Goal: Navigation & Orientation: Find specific page/section

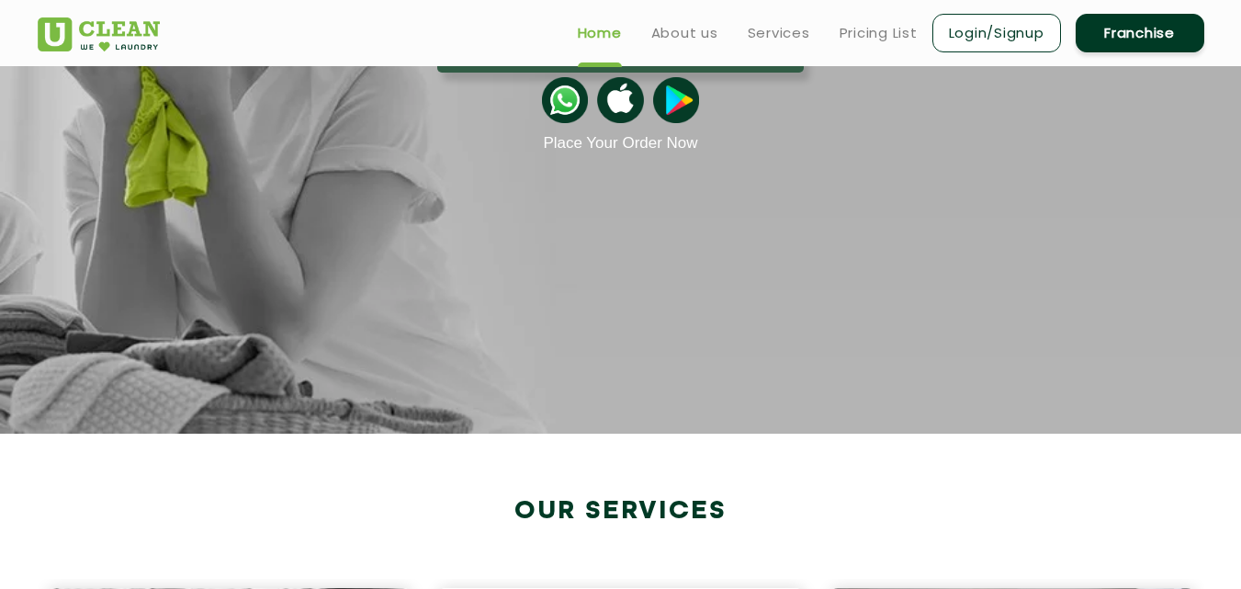
scroll to position [92, 0]
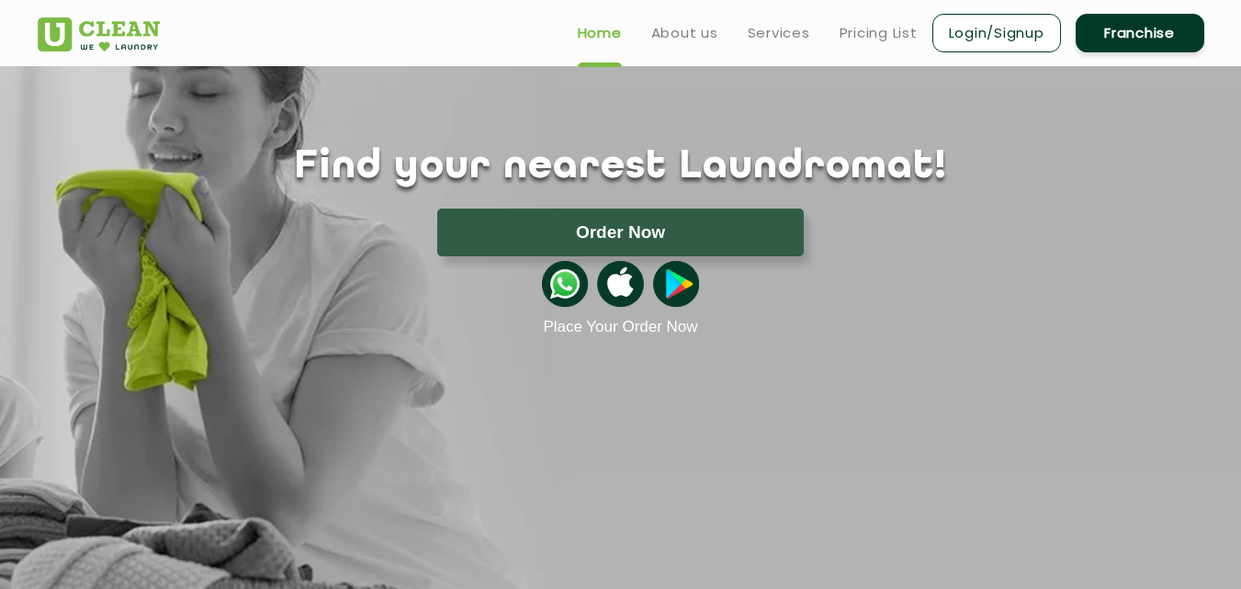
click at [572, 295] on img at bounding box center [565, 284] width 46 height 46
click at [616, 277] on img at bounding box center [620, 284] width 46 height 46
click at [678, 286] on img at bounding box center [676, 284] width 46 height 46
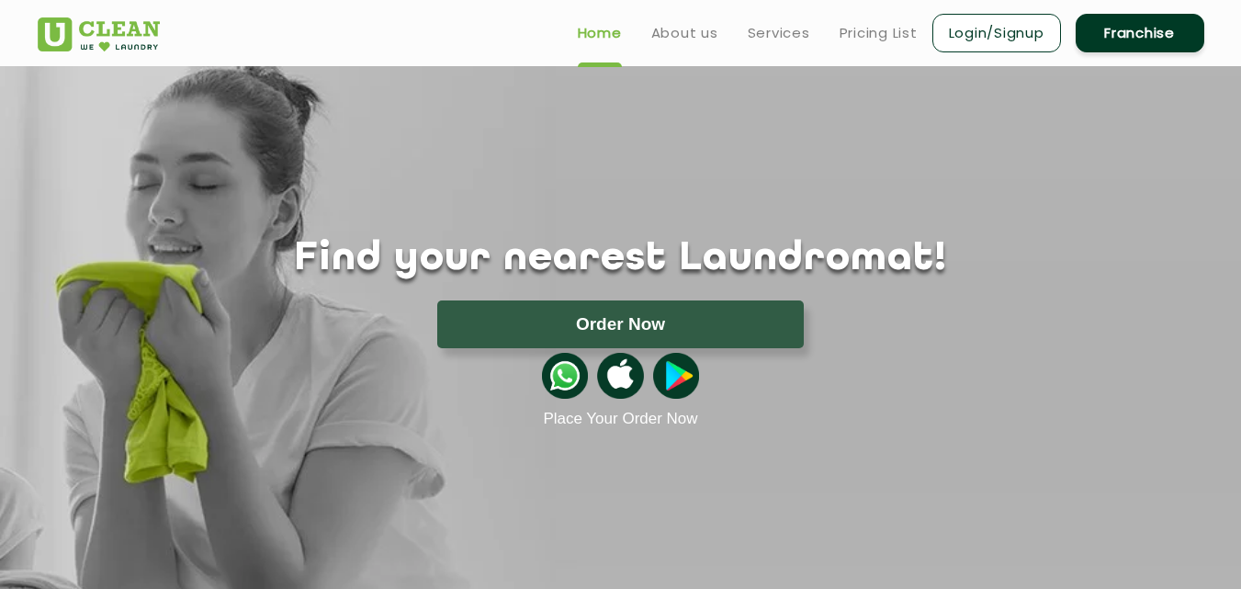
click at [623, 356] on img at bounding box center [620, 376] width 46 height 46
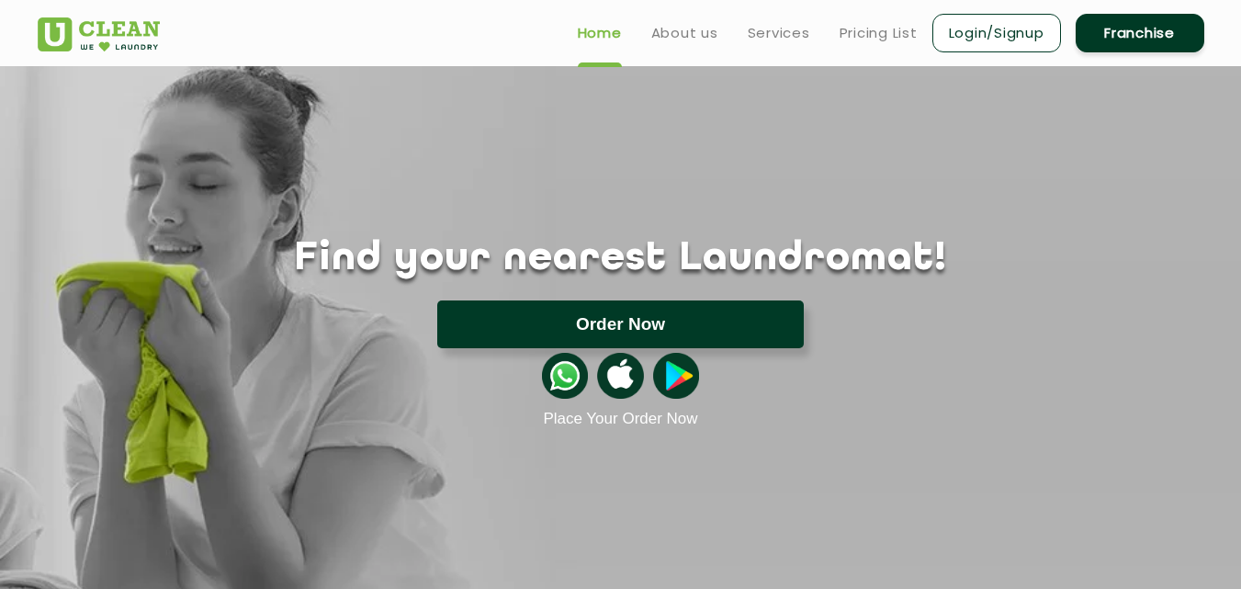
click at [717, 307] on button "Order Now" at bounding box center [620, 324] width 366 height 48
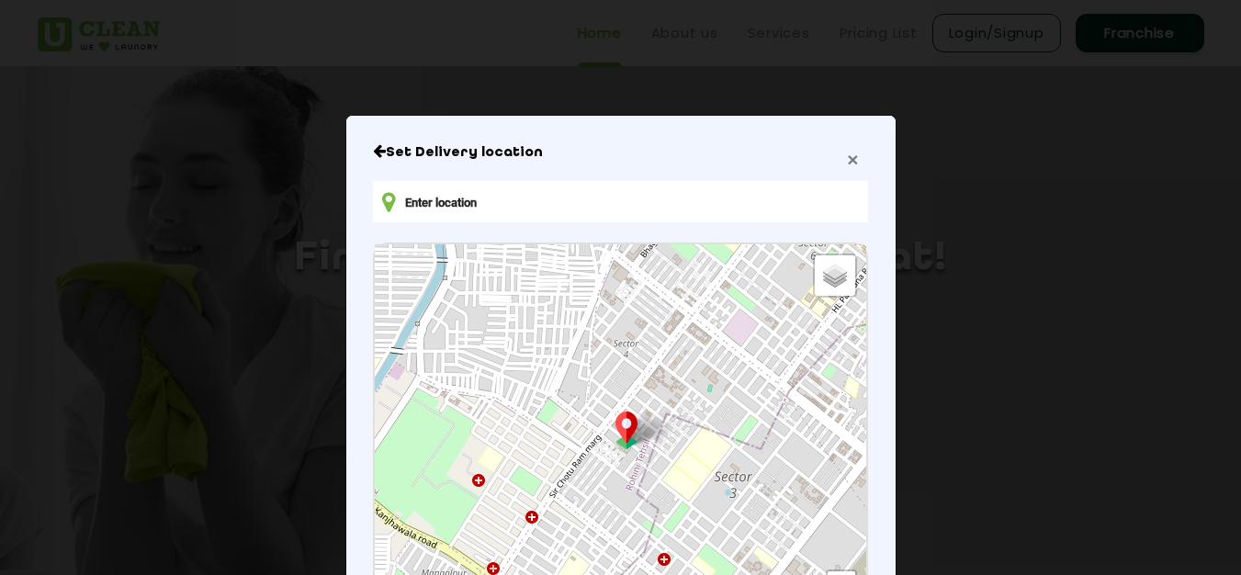
click at [847, 154] on span "×" at bounding box center [852, 159] width 11 height 21
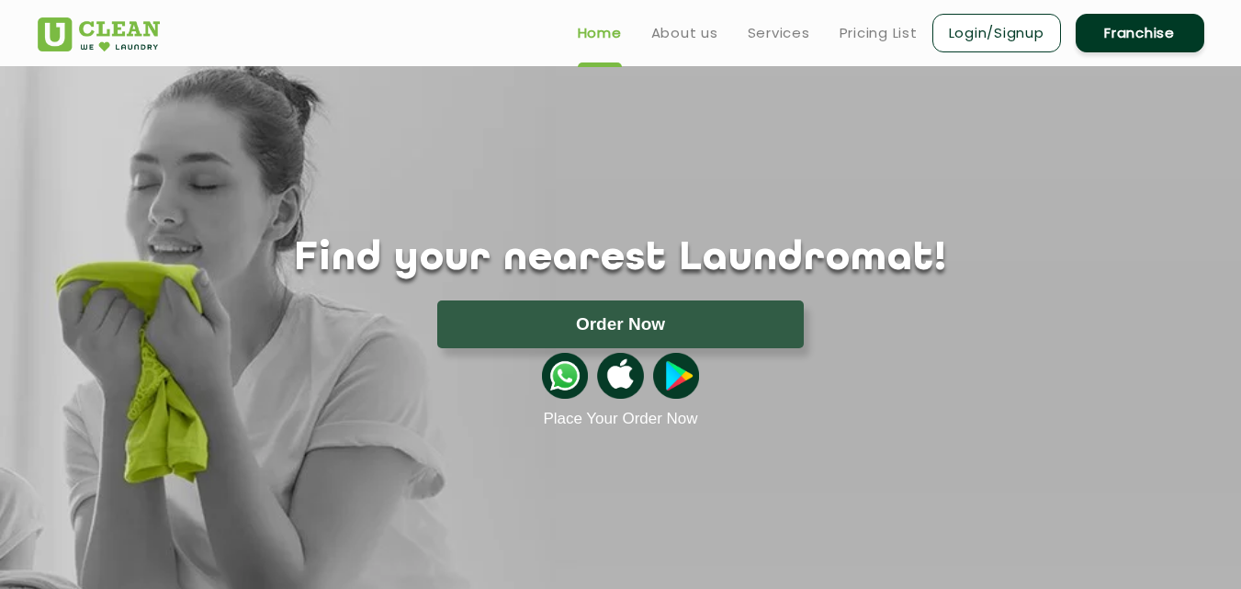
click at [617, 381] on img at bounding box center [620, 376] width 46 height 46
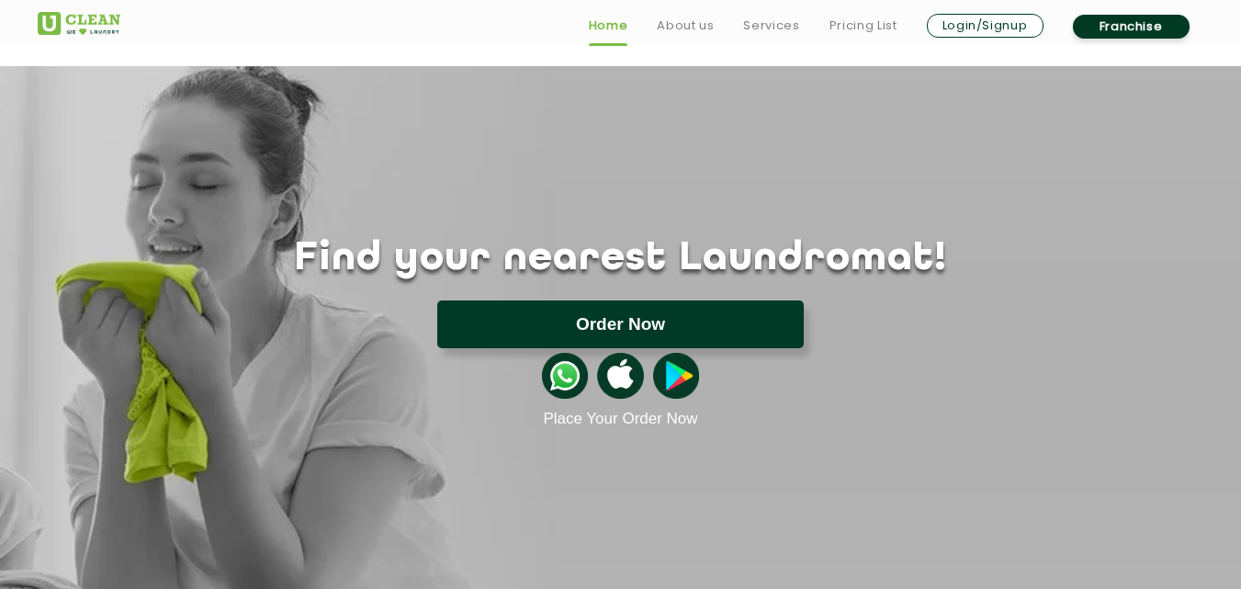
scroll to position [551, 0]
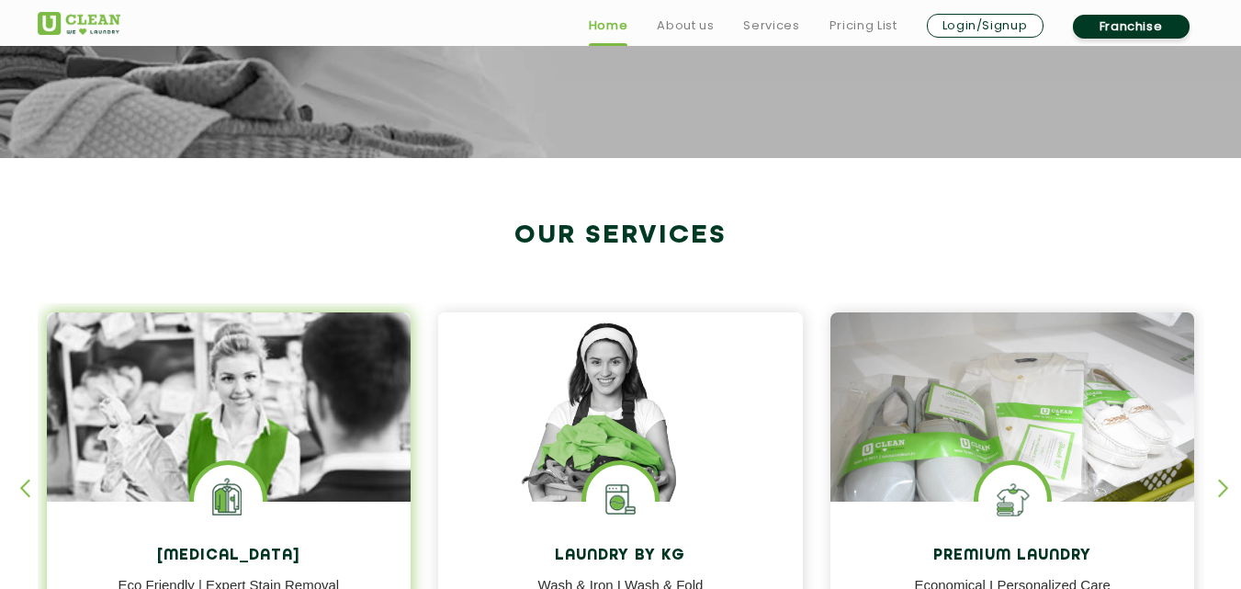
click at [258, 388] on img at bounding box center [229, 458] width 365 height 293
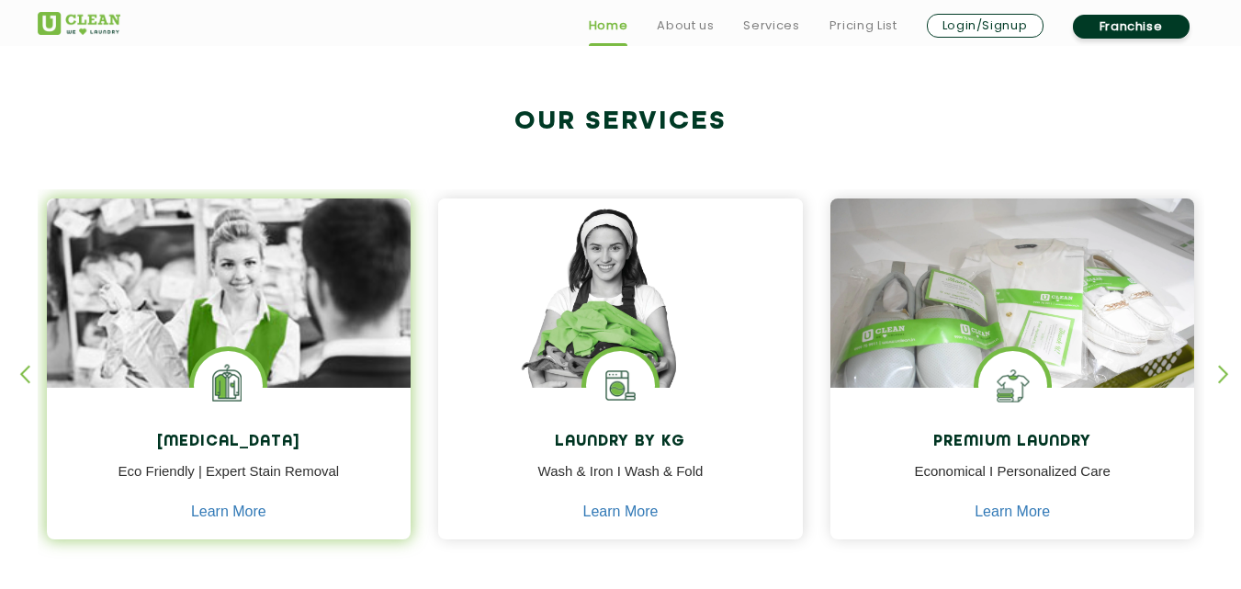
scroll to position [827, 0]
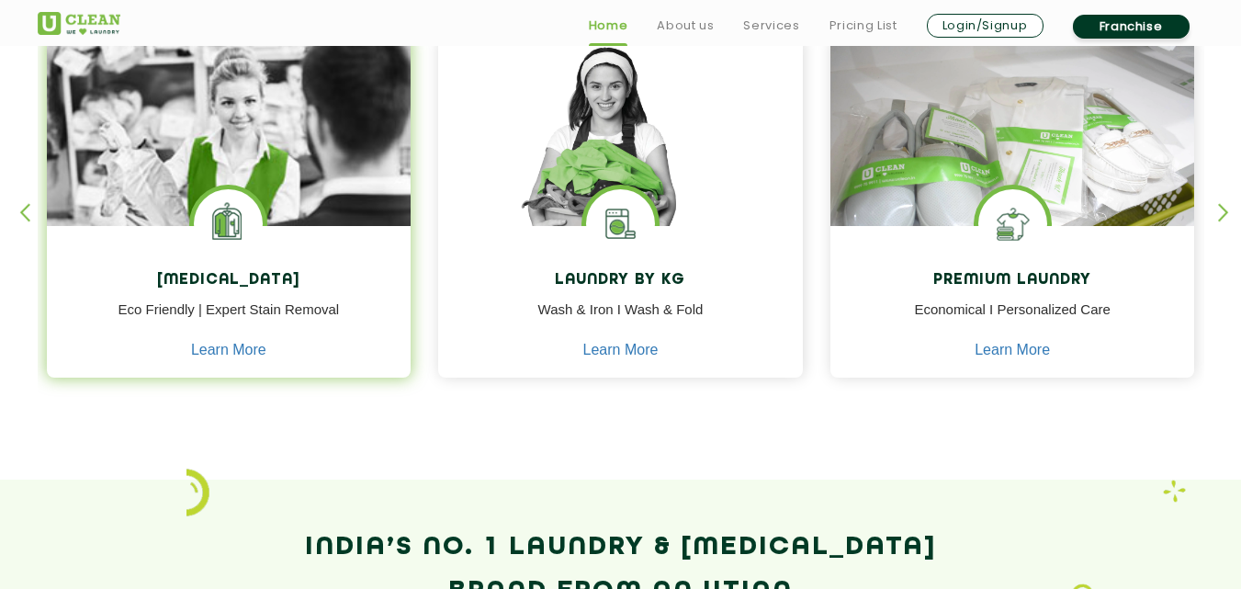
click at [231, 320] on p "Eco Friendly | Expert Stain Removal" at bounding box center [229, 319] width 337 height 41
click at [230, 342] on link "Learn More" at bounding box center [228, 350] width 75 height 17
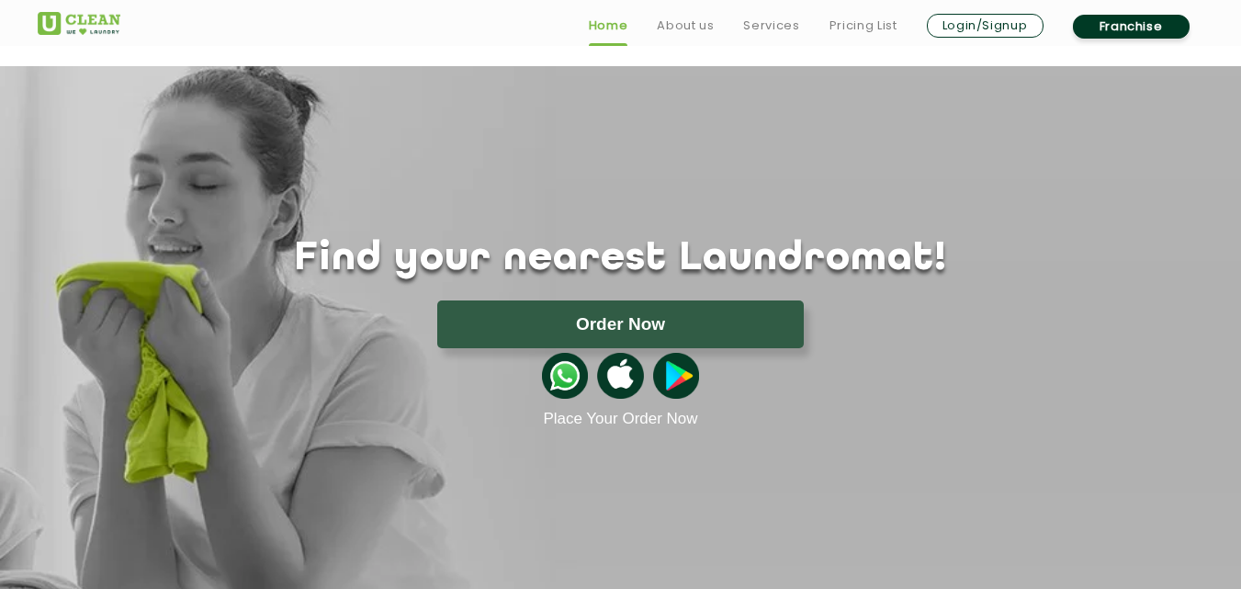
scroll to position [827, 0]
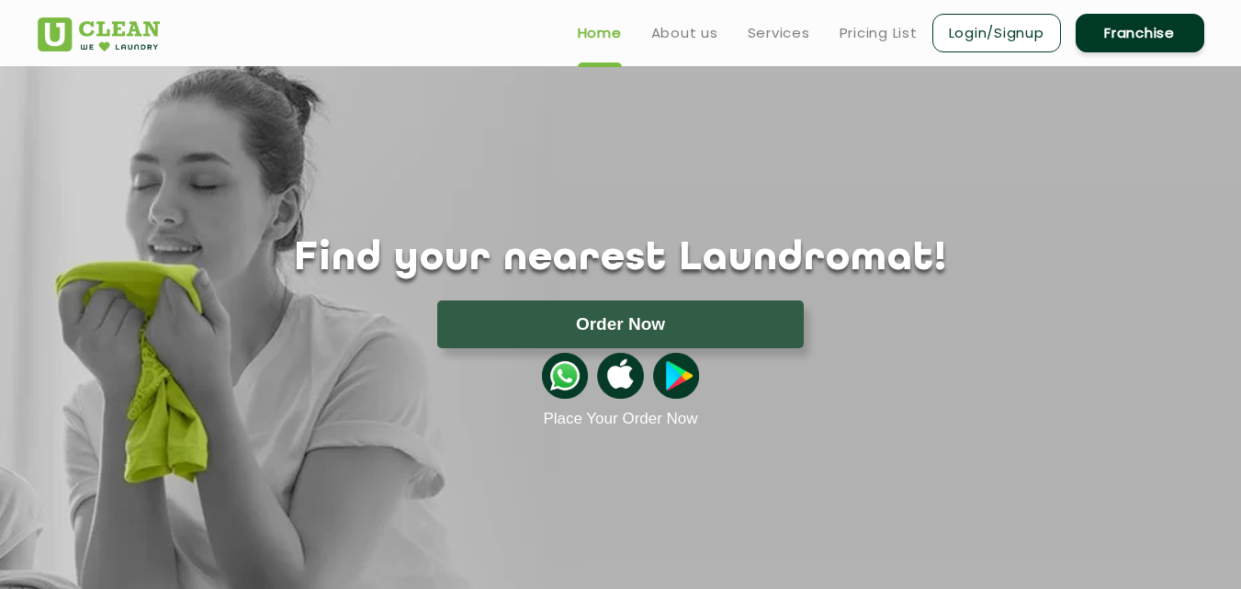
click at [683, 375] on img at bounding box center [676, 376] width 46 height 46
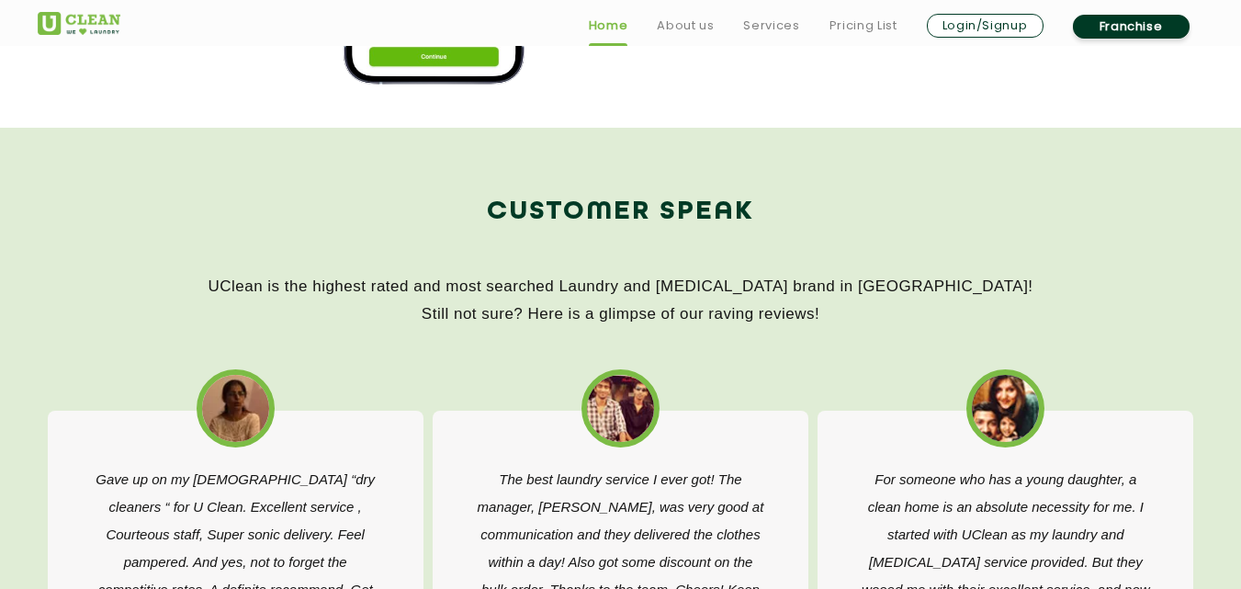
scroll to position [2663, 0]
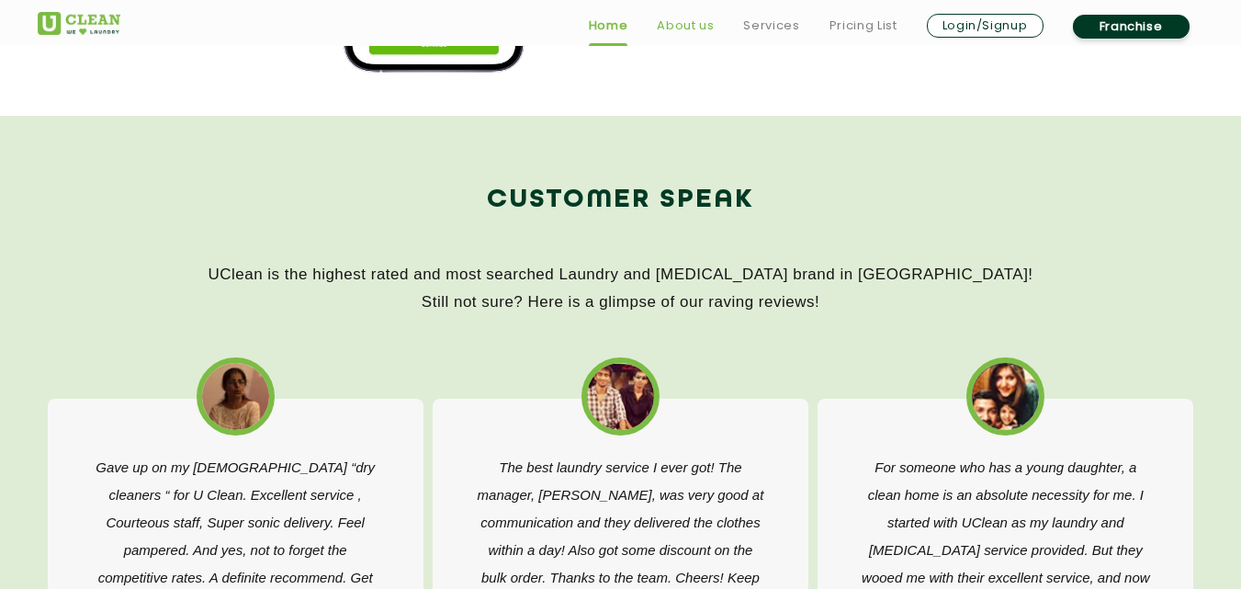
click at [669, 27] on link "About us" at bounding box center [685, 26] width 57 height 22
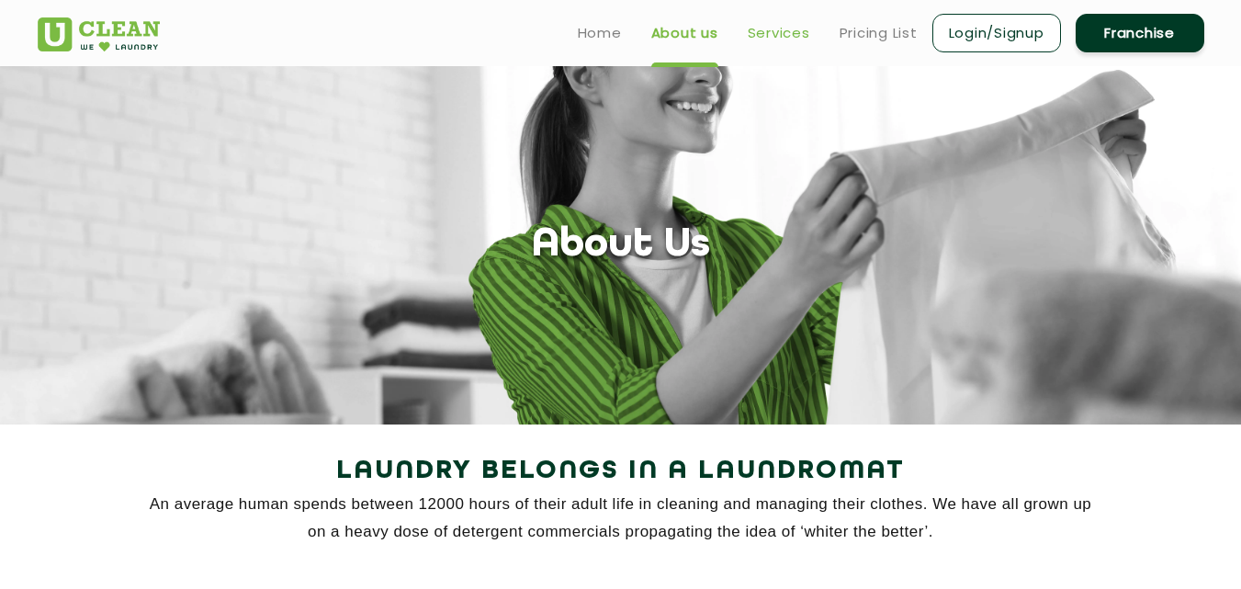
click at [757, 23] on link "Services" at bounding box center [779, 33] width 62 height 22
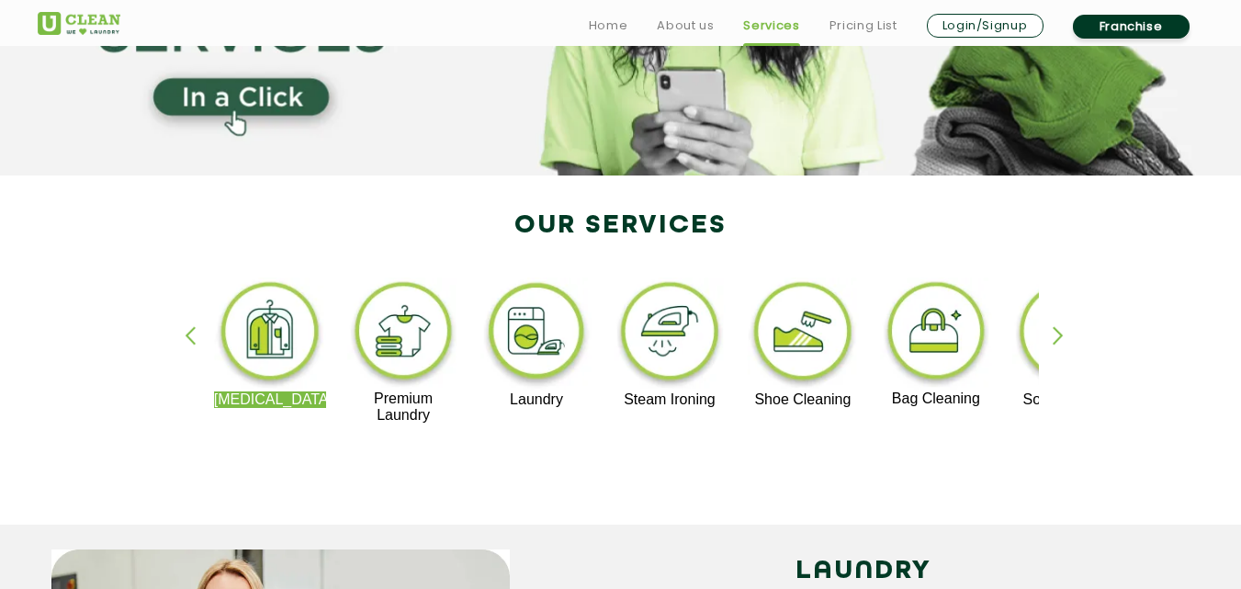
scroll to position [276, 0]
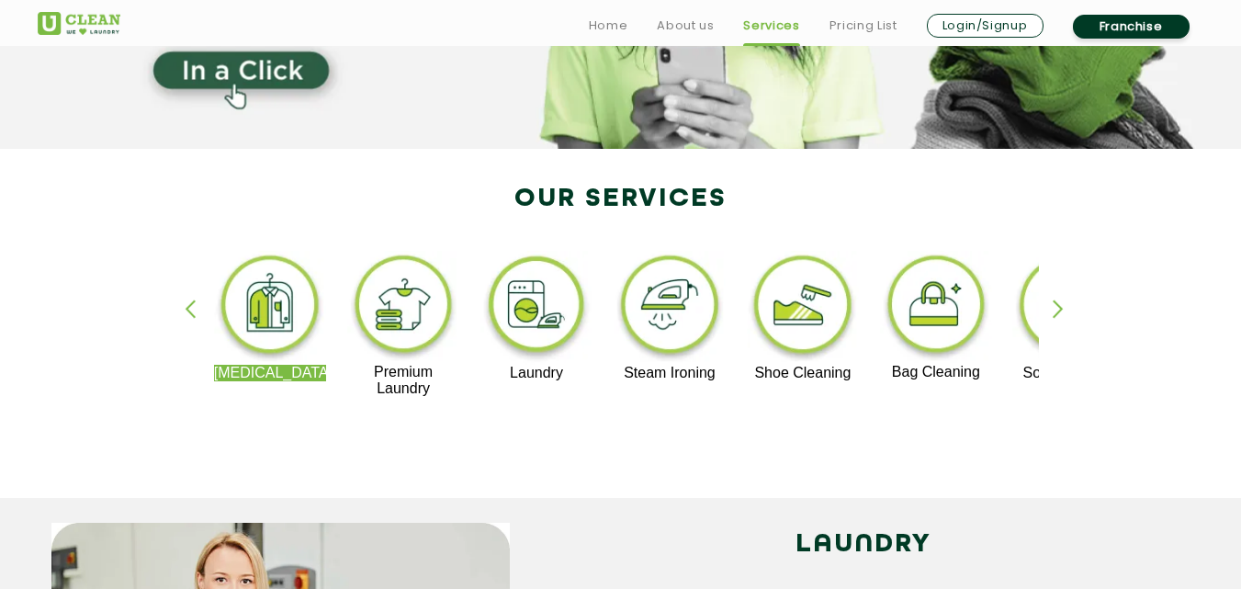
click at [291, 300] on img at bounding box center [270, 308] width 113 height 114
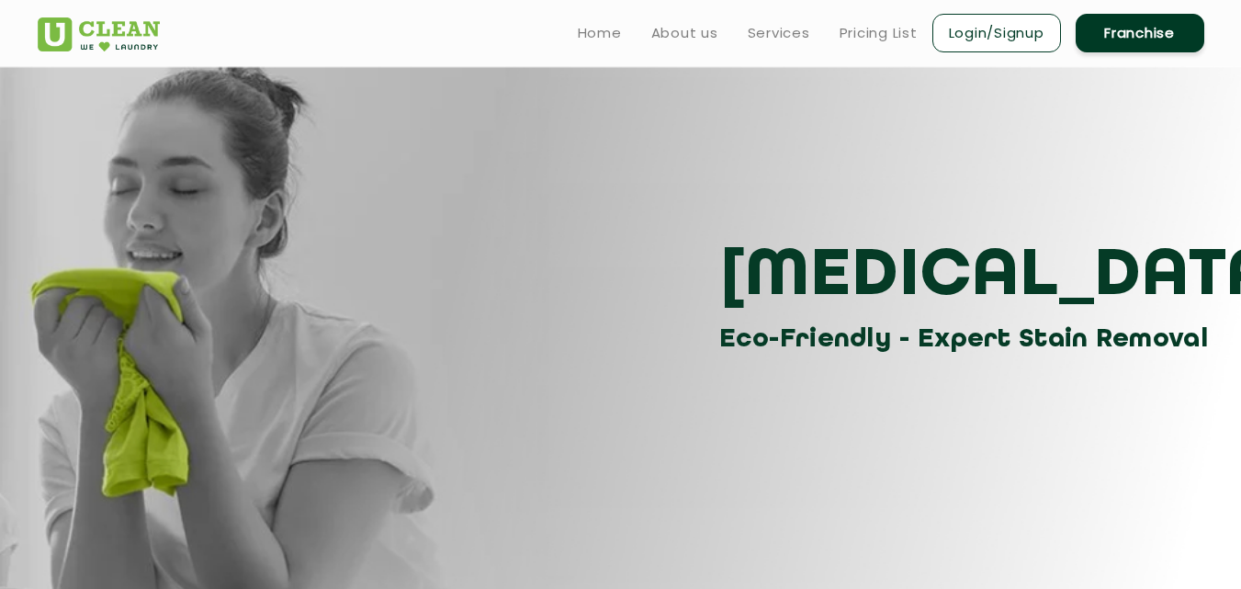
click at [117, 47] on img at bounding box center [99, 34] width 122 height 34
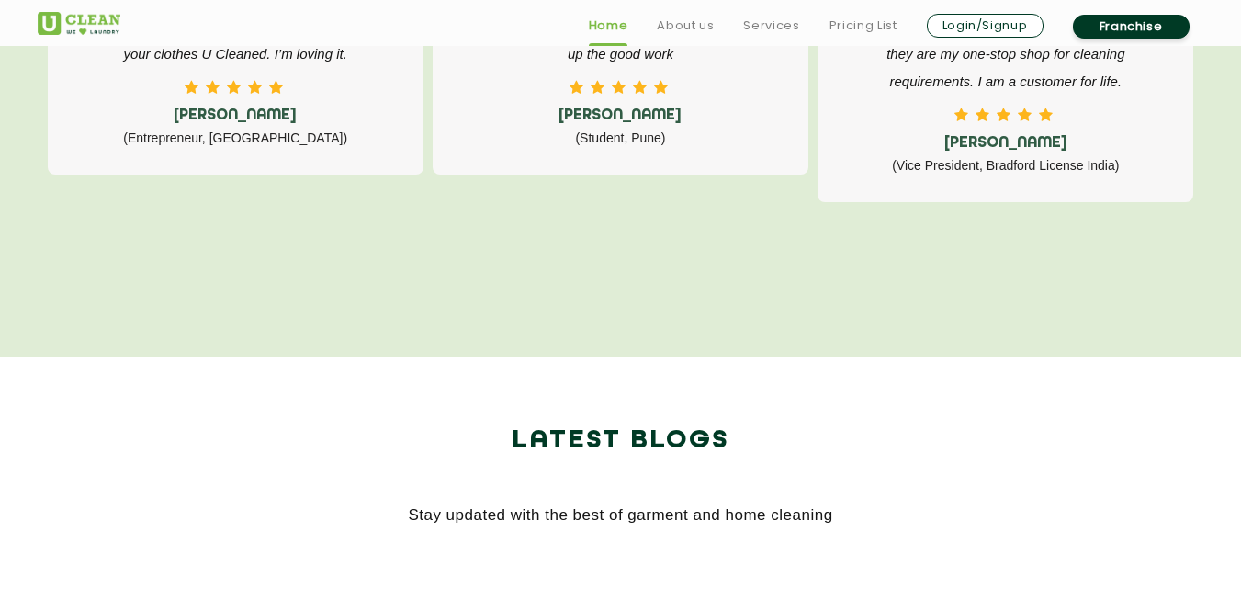
scroll to position [3490, 0]
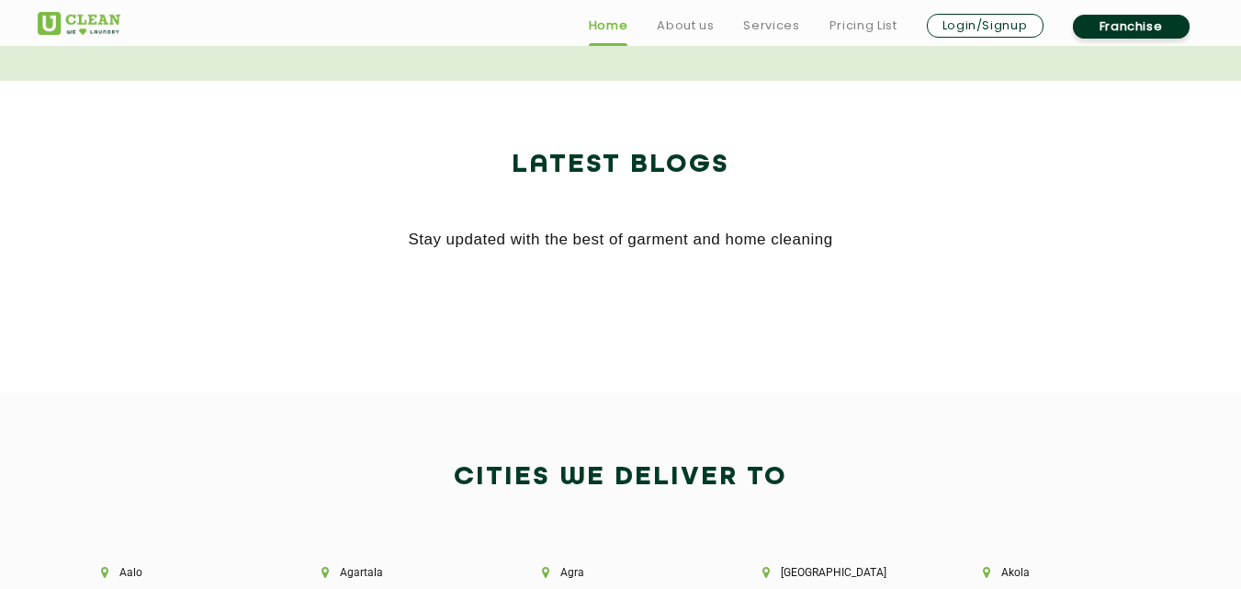
click at [782, 250] on p "Stay updated with the best of garment and home cleaning" at bounding box center [621, 240] width 1166 height 28
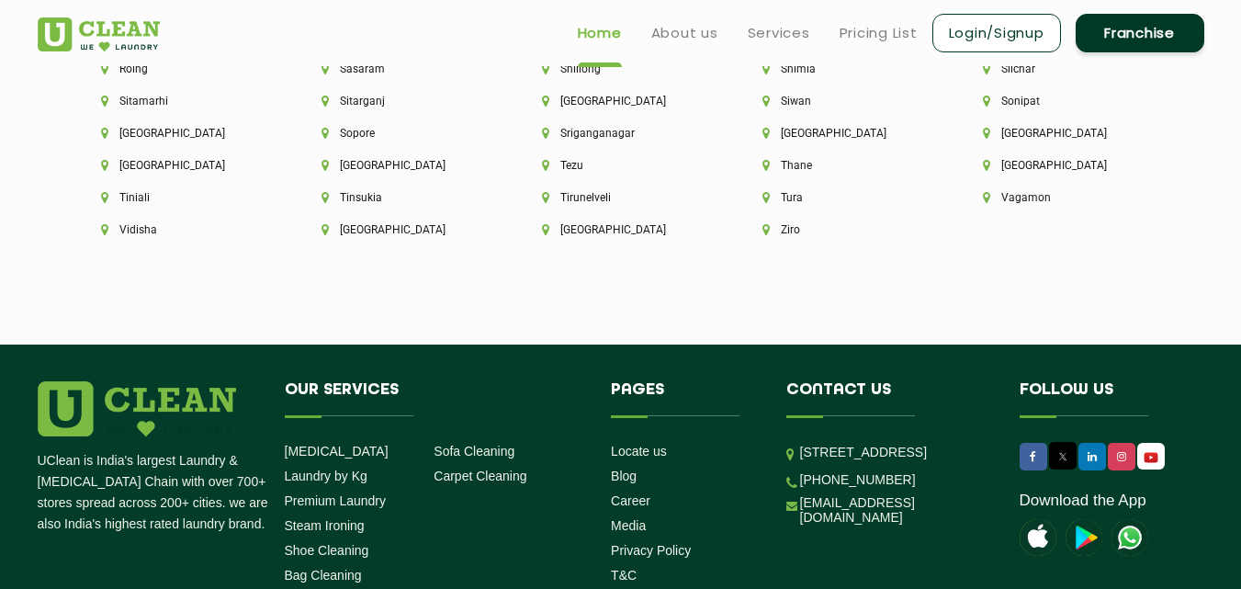
scroll to position [4850, 0]
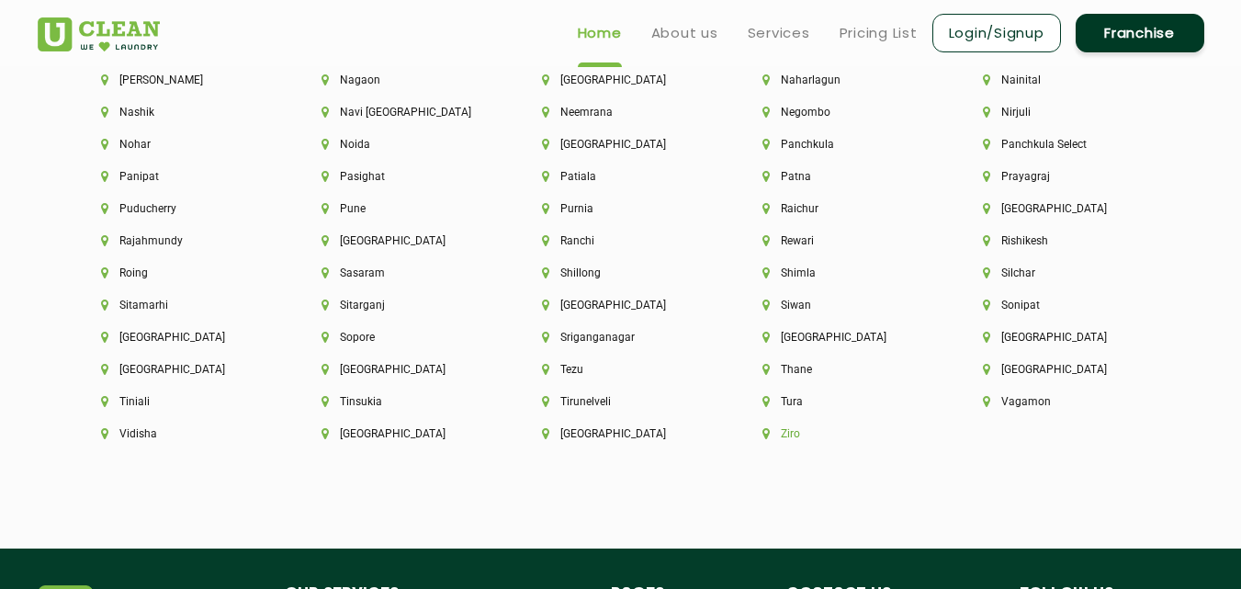
click at [920, 427] on li "Ziro" at bounding box center [841, 433] width 158 height 13
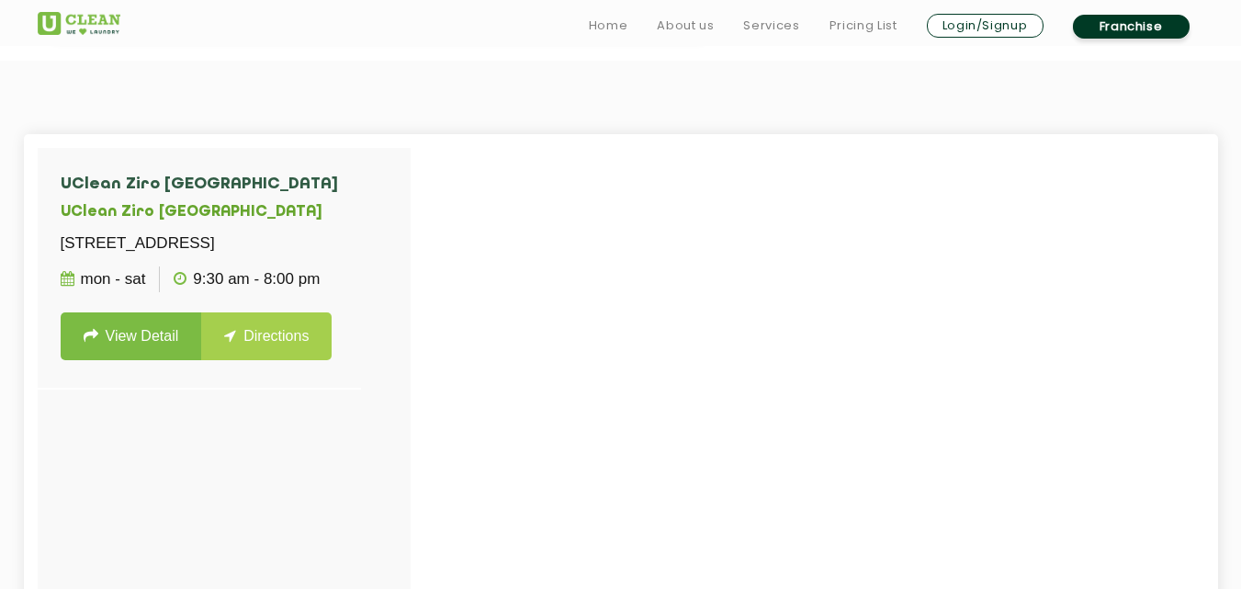
scroll to position [459, 0]
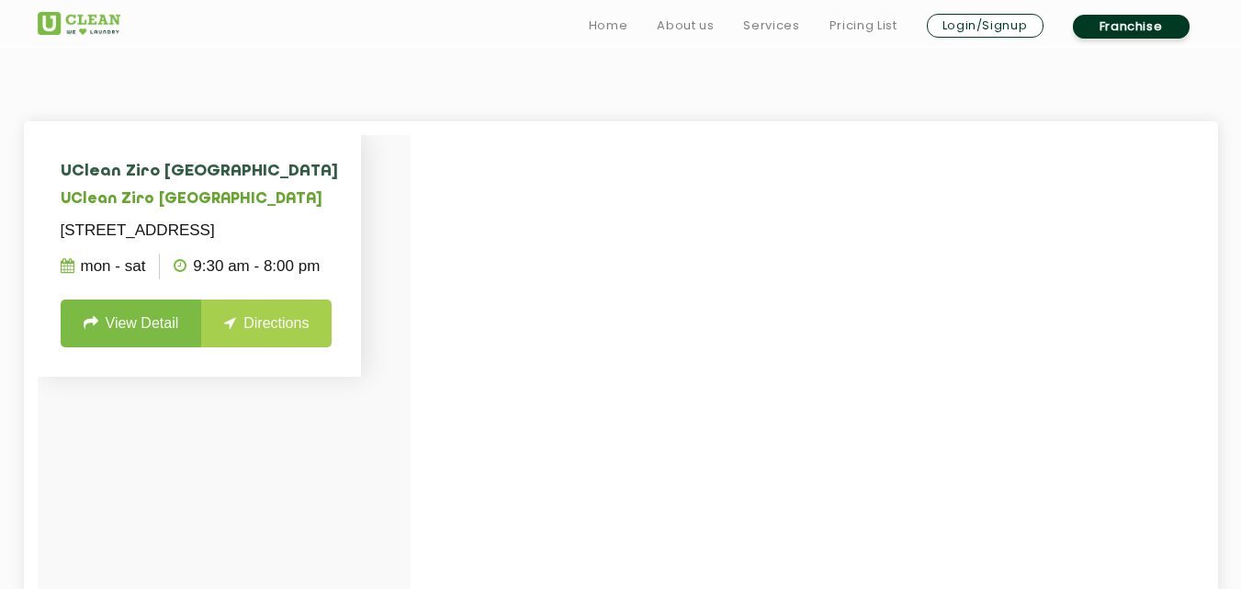
click at [129, 347] on link "View Detail" at bounding box center [131, 323] width 141 height 48
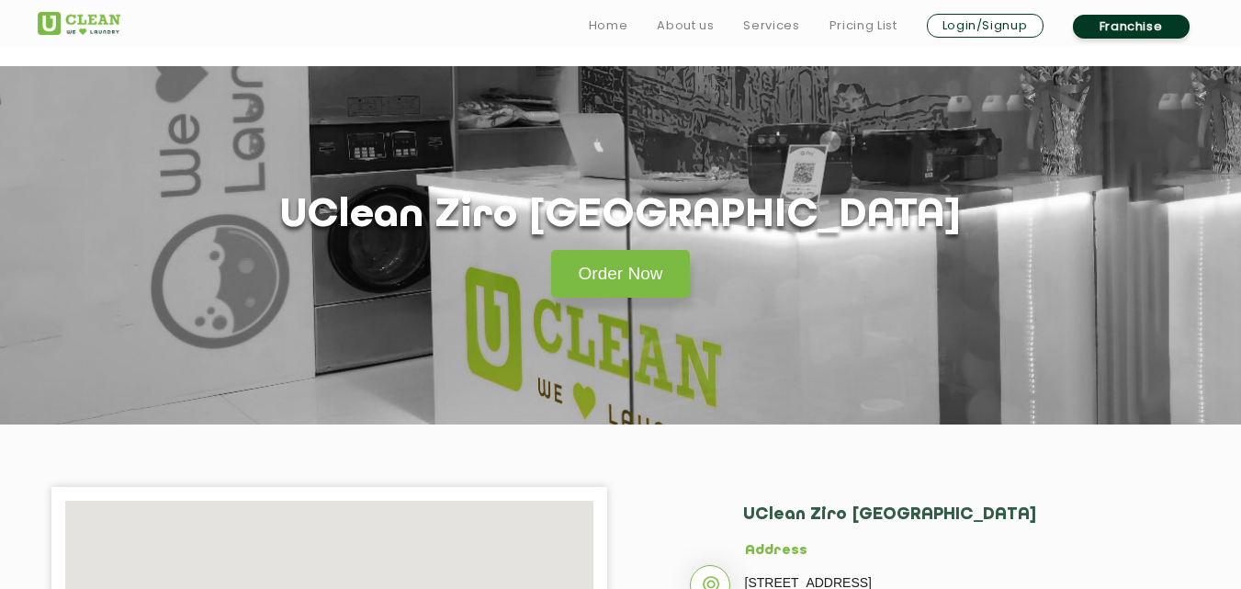
scroll to position [551, 0]
